Goal: Find specific page/section: Find specific page/section

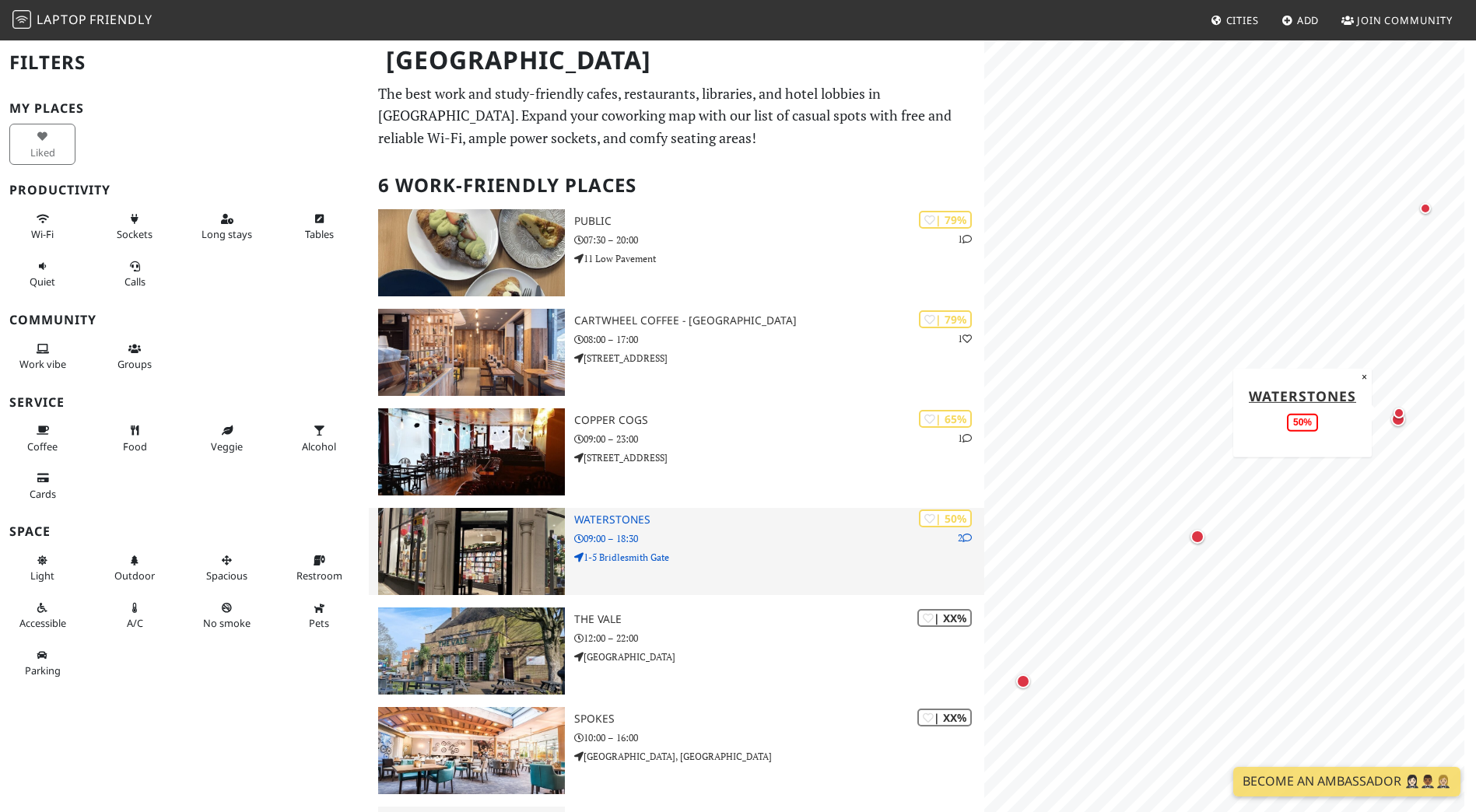
click at [625, 521] on h3 "Waterstones" at bounding box center [779, 519] width 410 height 13
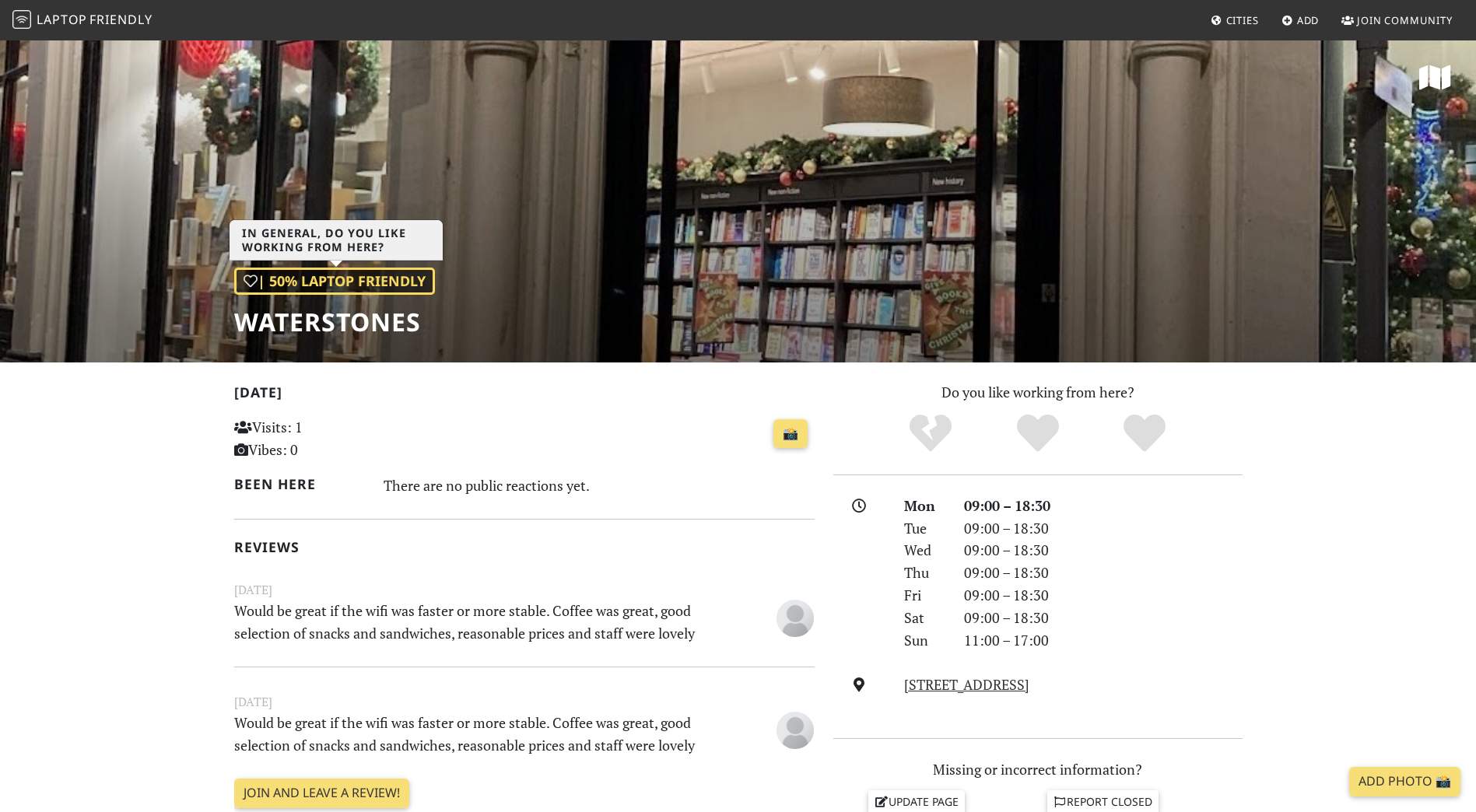
click at [317, 276] on div "| 50% Laptop Friendly" at bounding box center [335, 282] width 201 height 27
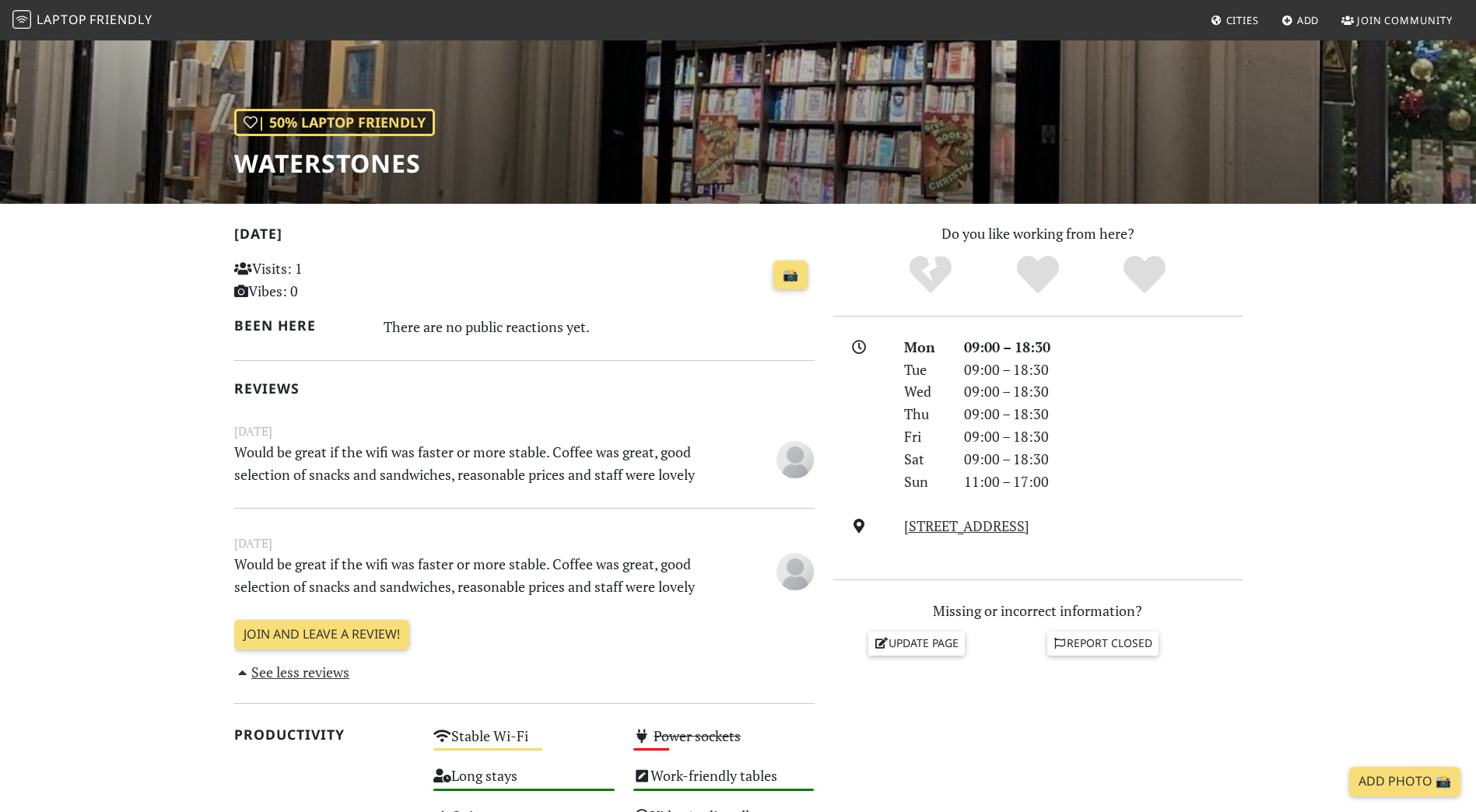
scroll to position [311, 0]
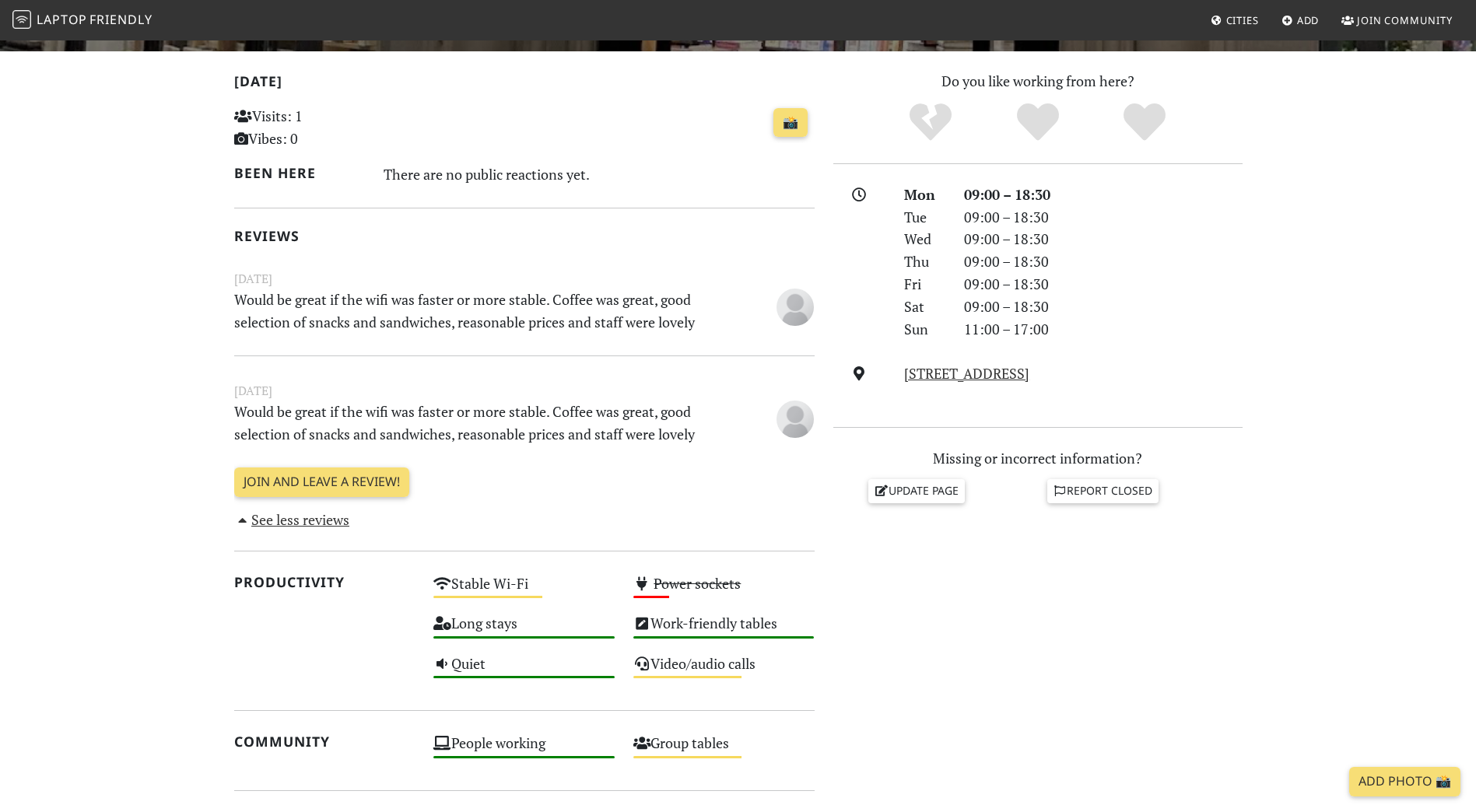
click at [648, 459] on div "February 28, 2025 Would be great if the wifi was faster or more stable. Coffee …" at bounding box center [525, 432] width 580 height 153
